Goal: Information Seeking & Learning: Check status

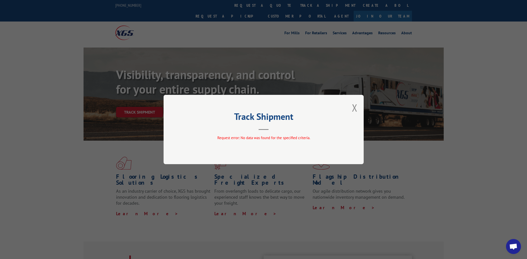
click at [351, 103] on div "Track Shipment Request error: No data was found for the specified criteria." at bounding box center [264, 129] width 200 height 69
click at [355, 111] on button "Close modal" at bounding box center [355, 107] width 6 height 13
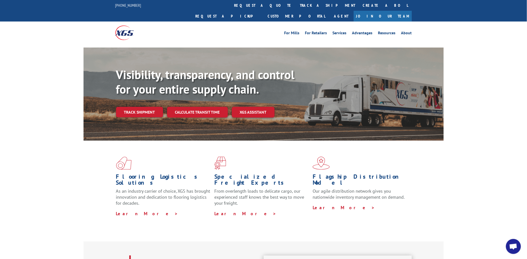
click at [297, 6] on link "track a shipment" at bounding box center [328, 5] width 63 height 11
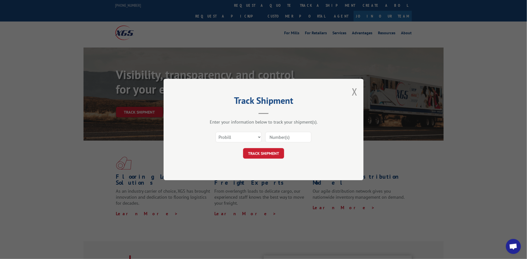
click at [233, 128] on div "Enter your information below to track your shipment(s). Select category... Prob…" at bounding box center [264, 139] width 150 height 40
click at [231, 138] on select "Select category... Probill BOL PO" at bounding box center [239, 137] width 46 height 11
select select "po"
click at [216, 132] on select "Select category... Probill BOL PO" at bounding box center [239, 137] width 46 height 11
click at [284, 134] on input at bounding box center [289, 137] width 46 height 11
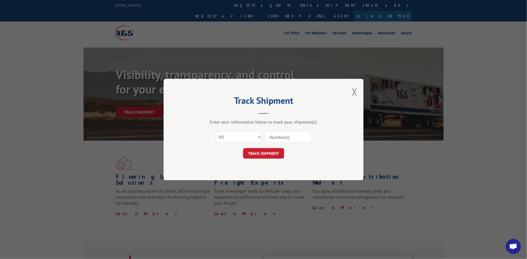
paste input "44533573"
type input "44533573"
click at [274, 152] on button "TRACK SHIPMENT" at bounding box center [263, 153] width 41 height 11
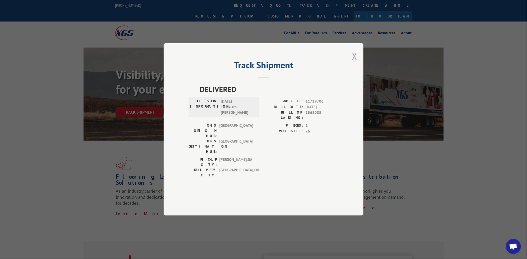
click at [355, 63] on button "Close modal" at bounding box center [355, 56] width 6 height 13
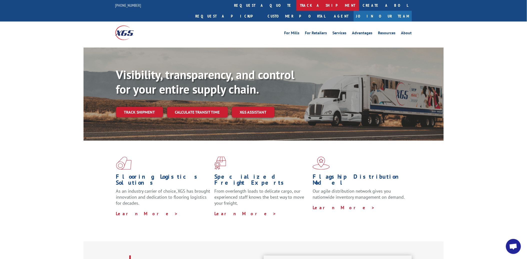
click at [297, 5] on link "track a shipment" at bounding box center [328, 5] width 63 height 11
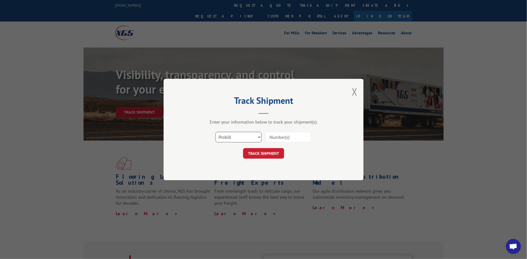
click at [255, 140] on select "Select category... Probill BOL PO" at bounding box center [239, 137] width 46 height 11
select select "po"
click at [216, 132] on select "Select category... Probill BOL PO" at bounding box center [239, 137] width 46 height 11
click at [280, 135] on input at bounding box center [289, 137] width 46 height 11
paste input "44533581"
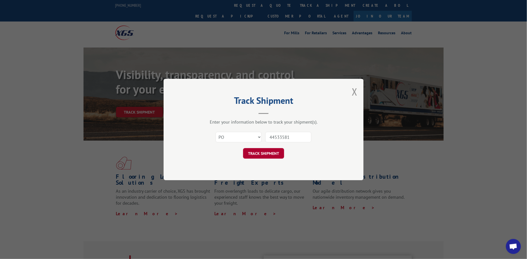
type input "44533581"
click at [273, 148] on button "TRACK SHIPMENT" at bounding box center [263, 153] width 41 height 11
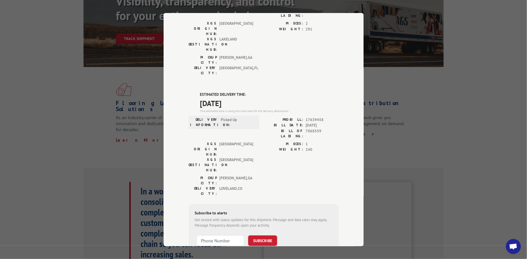
scroll to position [83, 0]
